Goal: Transaction & Acquisition: Book appointment/travel/reservation

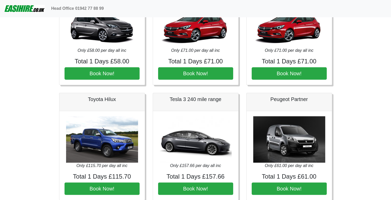
scroll to position [349, 0]
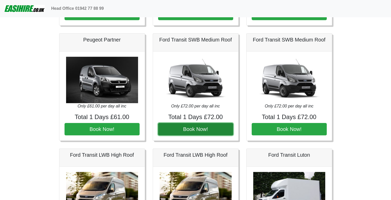
click at [197, 128] on button "Book Now!" at bounding box center [195, 129] width 75 height 12
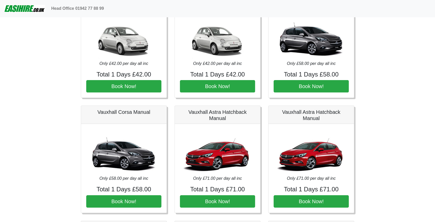
scroll to position [0, 0]
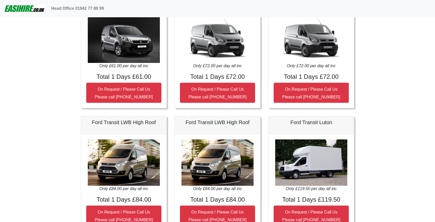
scroll to position [439, 0]
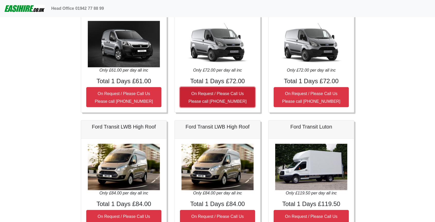
click at [228, 93] on small "On Request / Please Call Us Please call 0044 (0)1902 491449" at bounding box center [217, 97] width 58 height 12
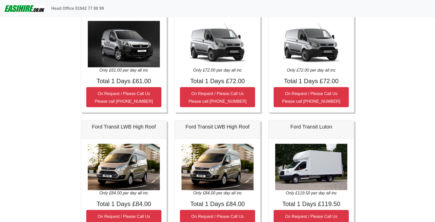
click at [349, 68] on div "Only £72.00 per day all inc Total 1 Days £72.00 On Request / Please Call Us Ple…" at bounding box center [310, 64] width 85 height 96
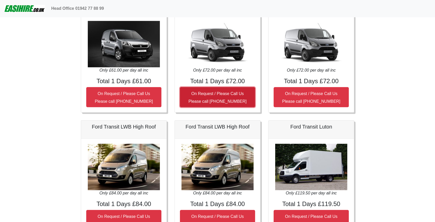
click at [234, 101] on small "On Request / Please Call Us Please call 0044 (0)1902 491449" at bounding box center [217, 97] width 58 height 12
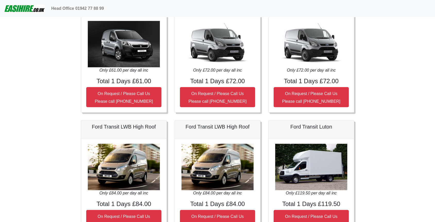
click at [430, 83] on body "Head Office 01942 77 88 99 Easirent Car & Van Hire Quotations from Jaybank Leis…" at bounding box center [217, 207] width 435 height 1292
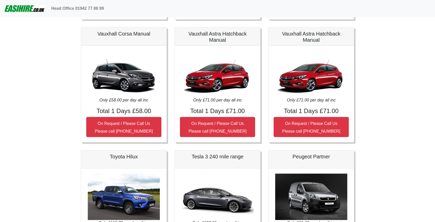
scroll to position [0, 0]
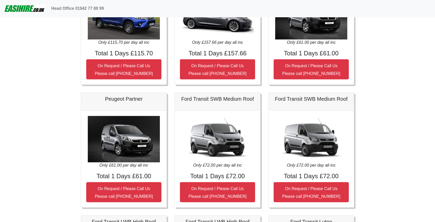
scroll to position [346, 0]
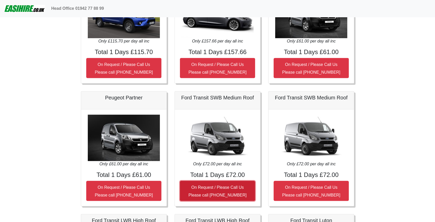
click at [224, 188] on small "On Request / Please Call Us Please call 0044 (0)1902 491449" at bounding box center [217, 191] width 58 height 12
click at [241, 196] on small "On Request / Please Call Us Please call 0044 (0)1902 491449" at bounding box center [217, 191] width 58 height 12
click at [240, 198] on button "On Request / Please Call Us Please call 0044 (0)1902 491449" at bounding box center [217, 191] width 75 height 20
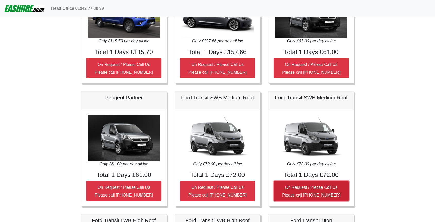
click at [334, 185] on small "On Request / Please Call Us Please call 0044 (0)1902 491449" at bounding box center [311, 191] width 58 height 12
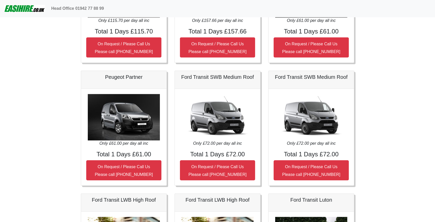
scroll to position [365, 0]
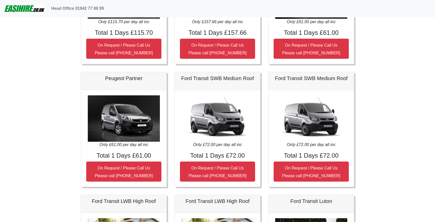
click at [225, 116] on img at bounding box center [217, 118] width 72 height 46
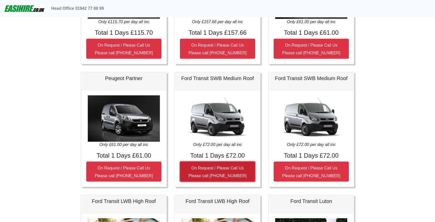
click at [249, 169] on button "On Request / Please Call Us Please call 0044 (0)1902 491449" at bounding box center [217, 171] width 75 height 20
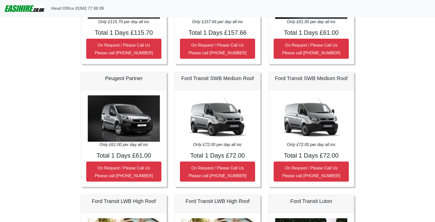
drag, startPoint x: 428, startPoint y: 104, endPoint x: 439, endPoint y: 83, distance: 24.2
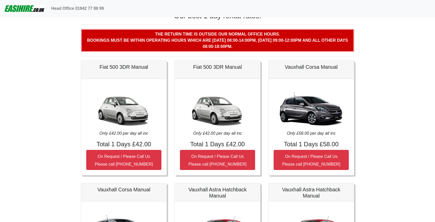
scroll to position [0, 0]
